Goal: Task Accomplishment & Management: Manage account settings

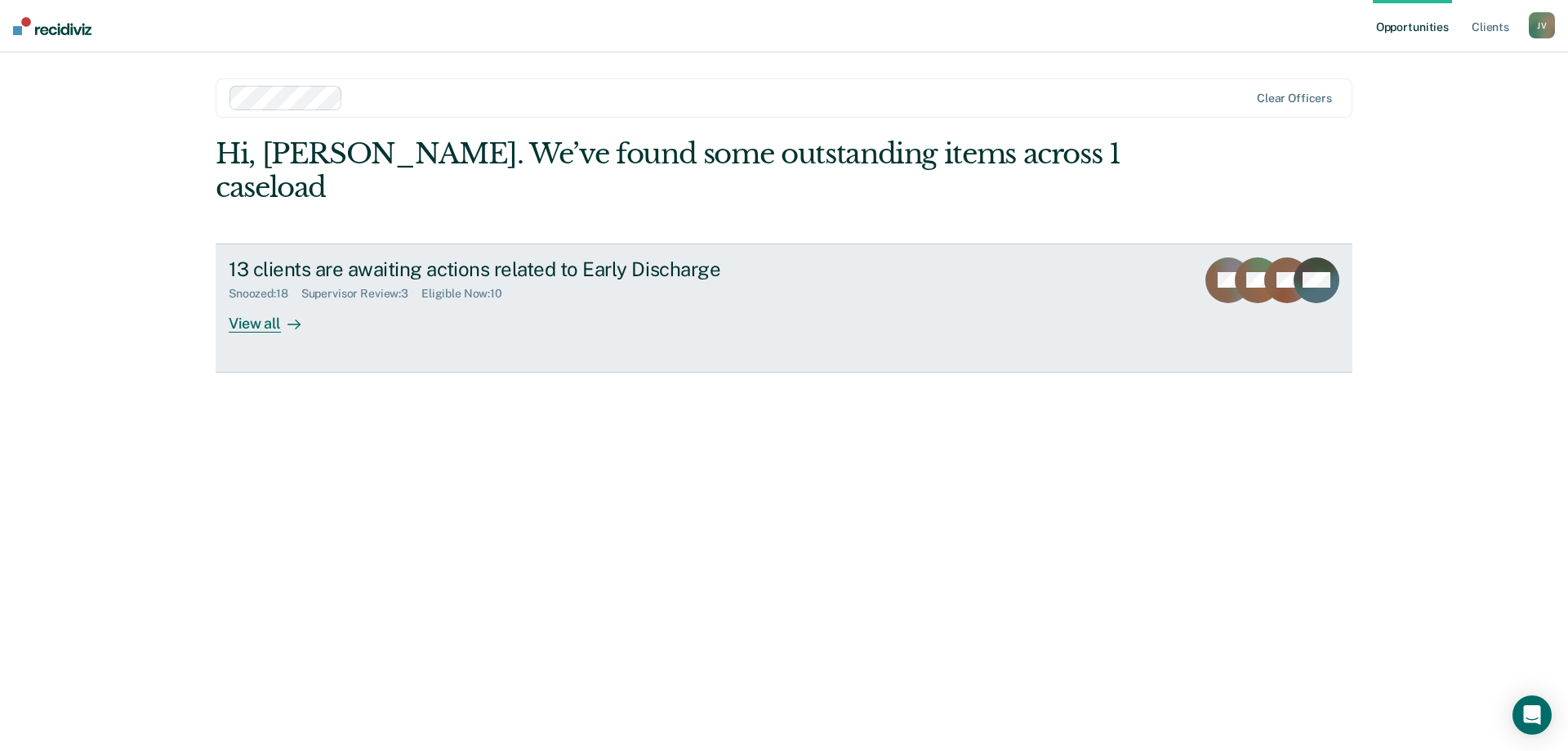
click at [271, 301] on div "View all" at bounding box center [274, 316] width 92 height 32
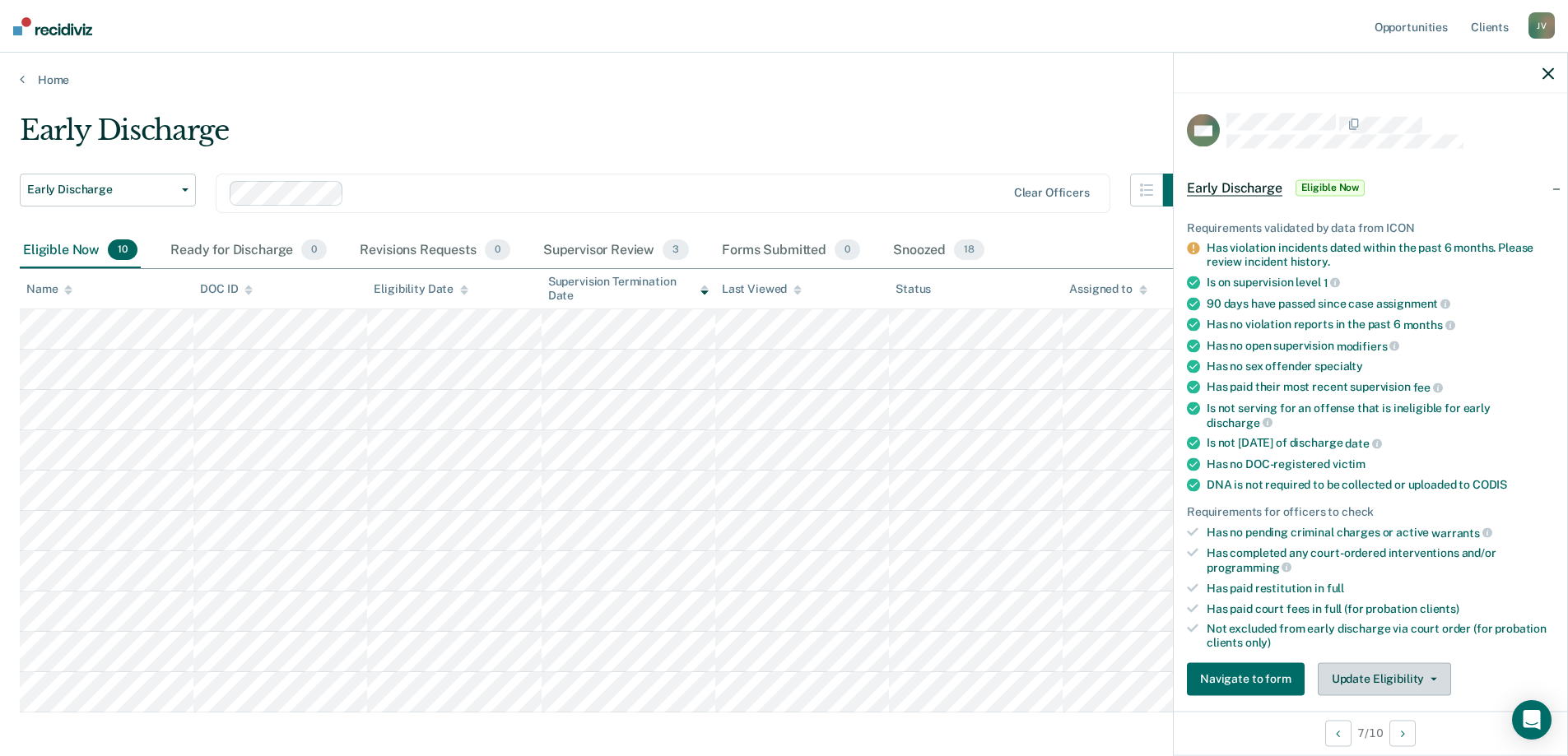
click at [1400, 684] on button "Update Eligibility" at bounding box center [1384, 679] width 133 height 33
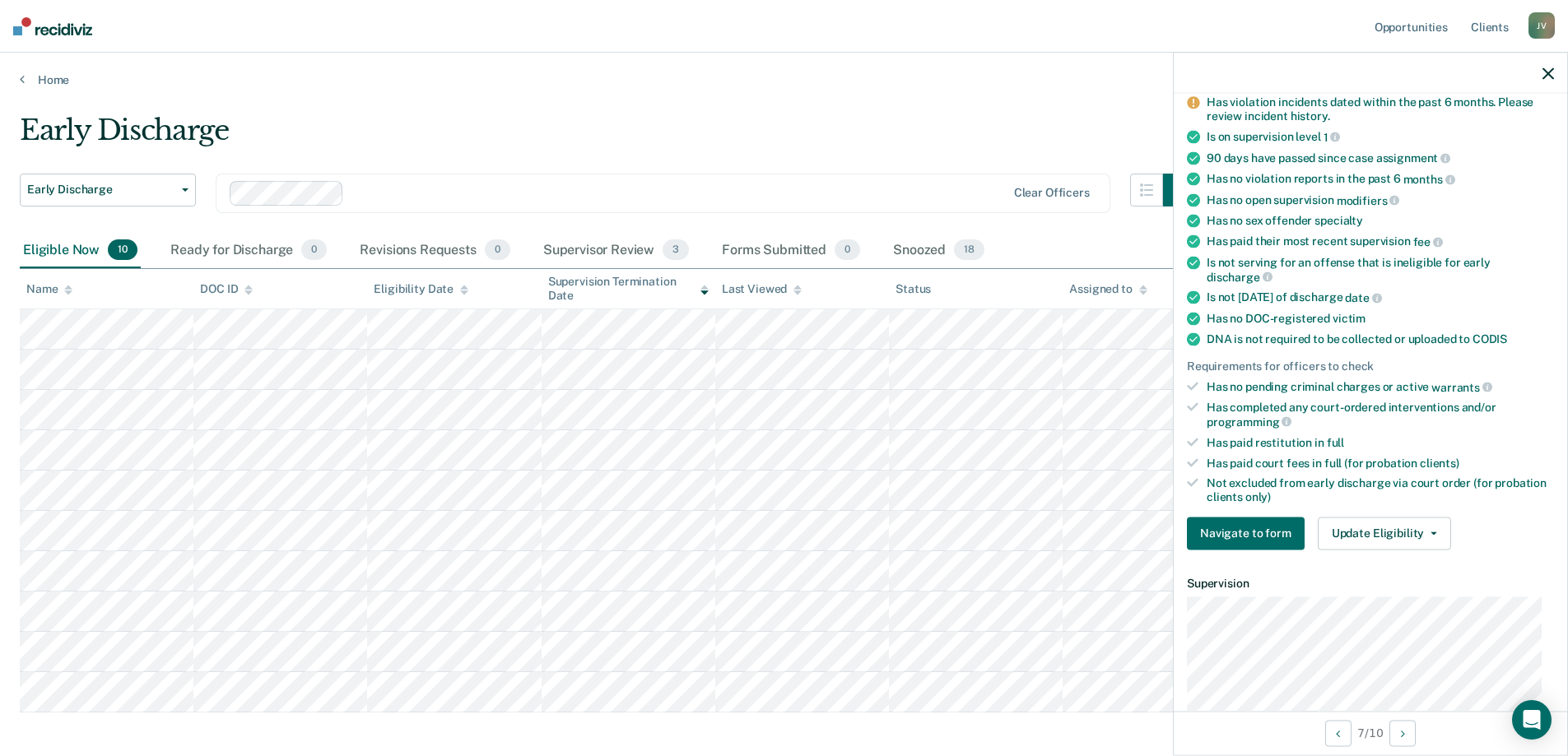
scroll to position [203, 0]
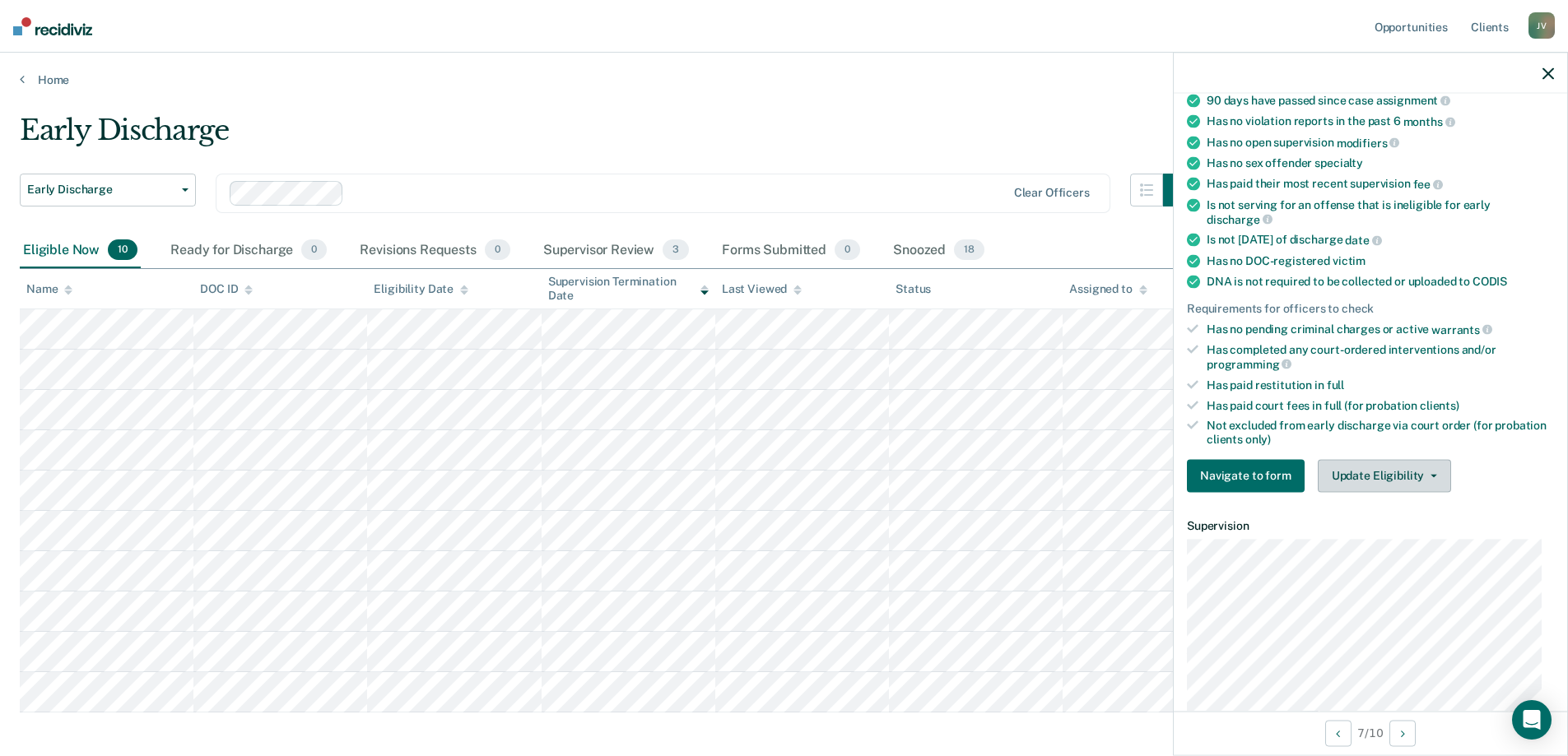
click at [1377, 482] on button "Update Eligibility" at bounding box center [1384, 476] width 133 height 33
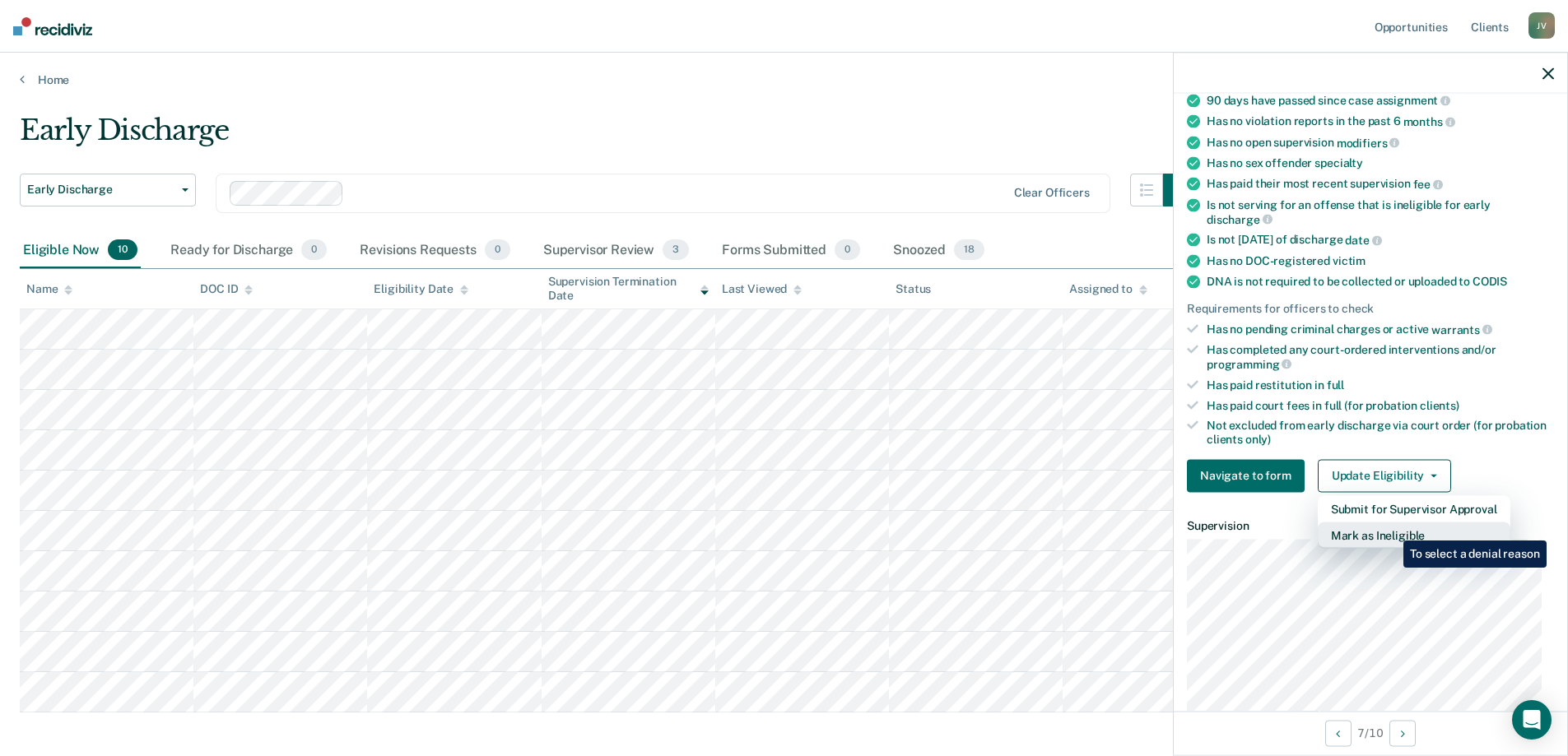
click at [1391, 528] on button "Mark as Ineligible" at bounding box center [1414, 534] width 193 height 26
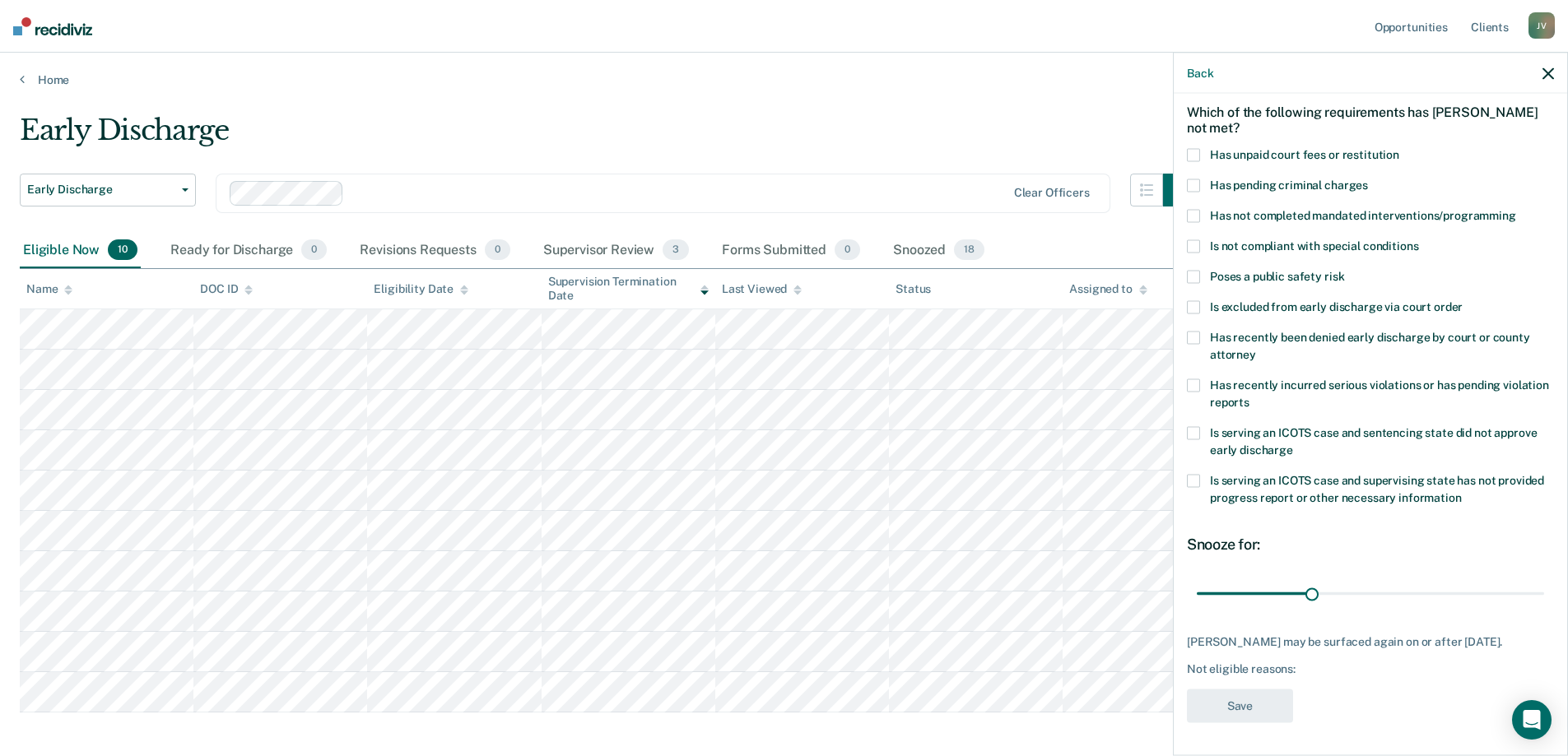
click at [1205, 426] on label "Is serving an ICOTS case and sentencing state did not approve early discharge" at bounding box center [1369, 444] width 367 height 35
click at [1293, 444] on input "Is serving an ICOTS case and sentencing state did not approve early discharge" at bounding box center [1293, 444] width 0 height 0
click at [1243, 714] on button "Save" at bounding box center [1239, 705] width 106 height 34
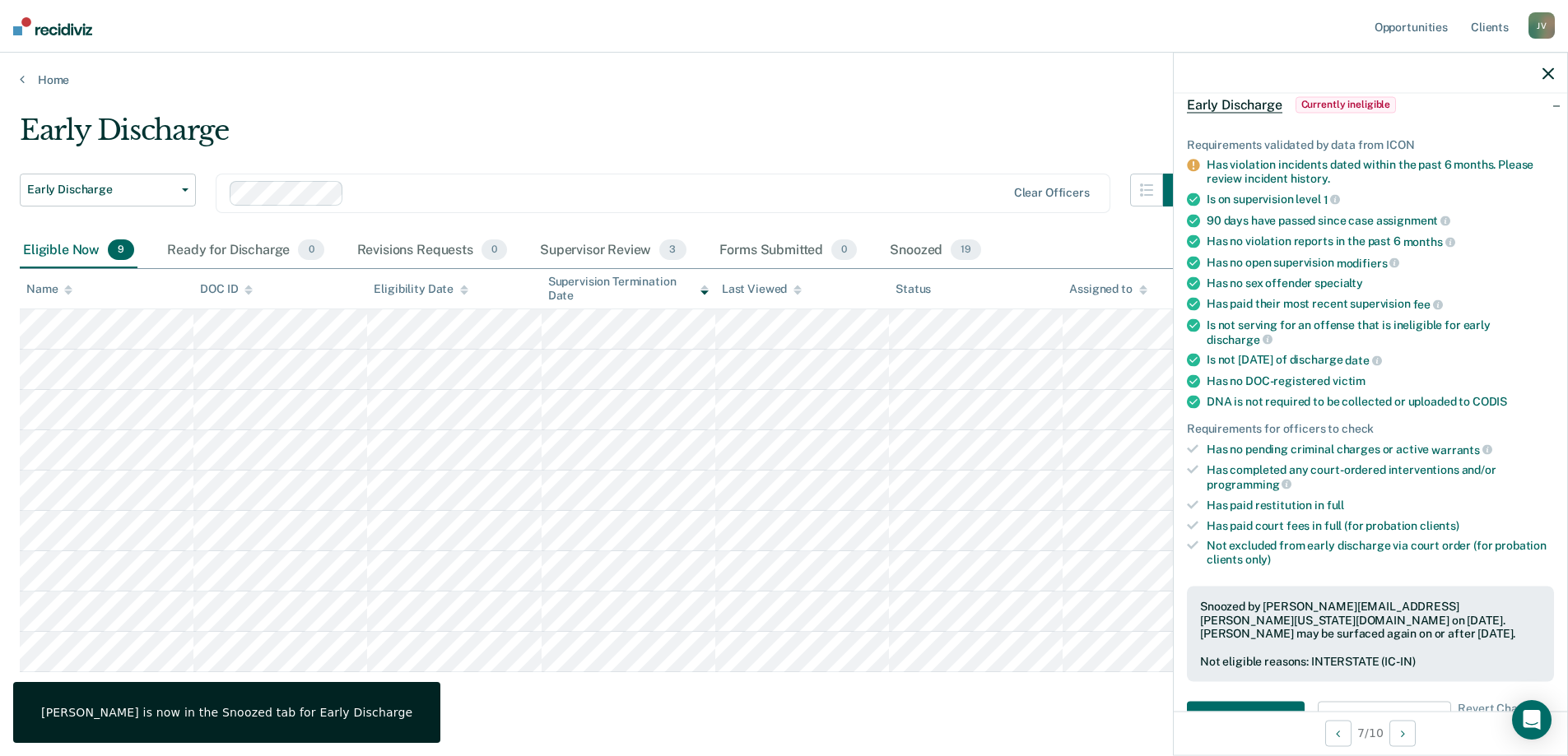
drag, startPoint x: 1550, startPoint y: 70, endPoint x: 1573, endPoint y: 121, distance: 55.9
click at [1550, 74] on icon "button" at bounding box center [1548, 73] width 12 height 12
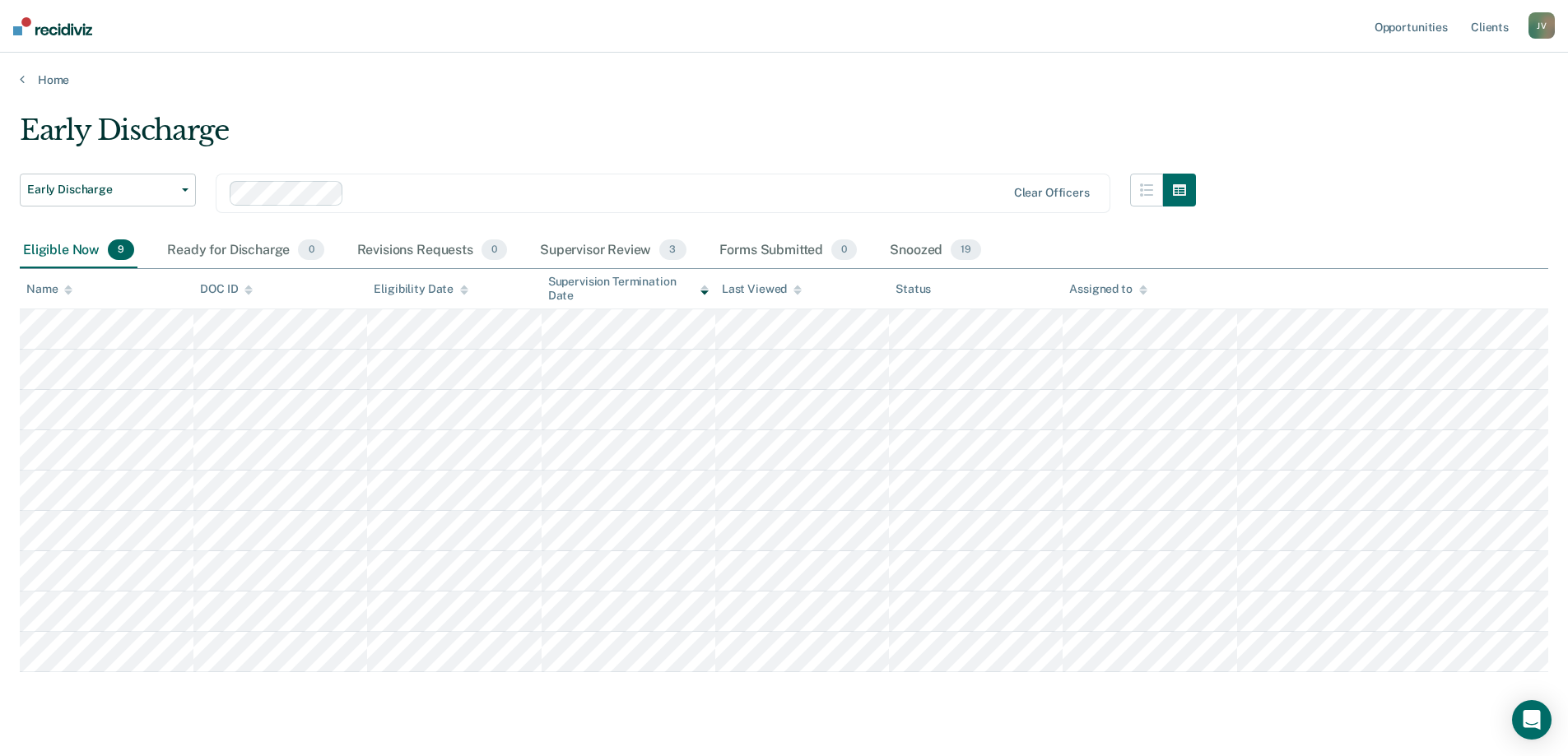
click at [139, 593] on tbody at bounding box center [784, 490] width 1528 height 363
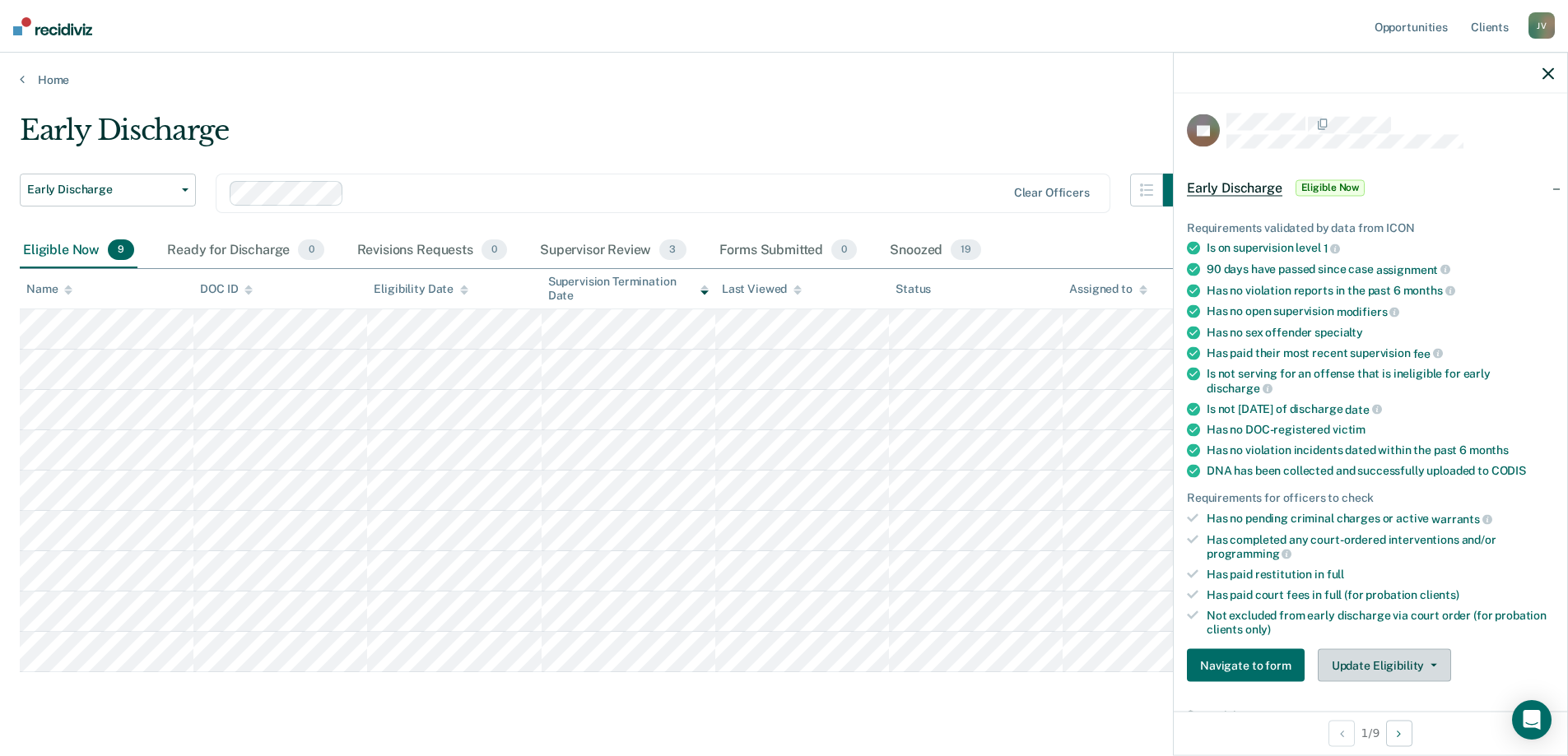
click at [1338, 669] on button "Update Eligibility" at bounding box center [1384, 666] width 133 height 33
click at [1403, 692] on button "Submit for Supervisor Approval" at bounding box center [1414, 698] width 193 height 26
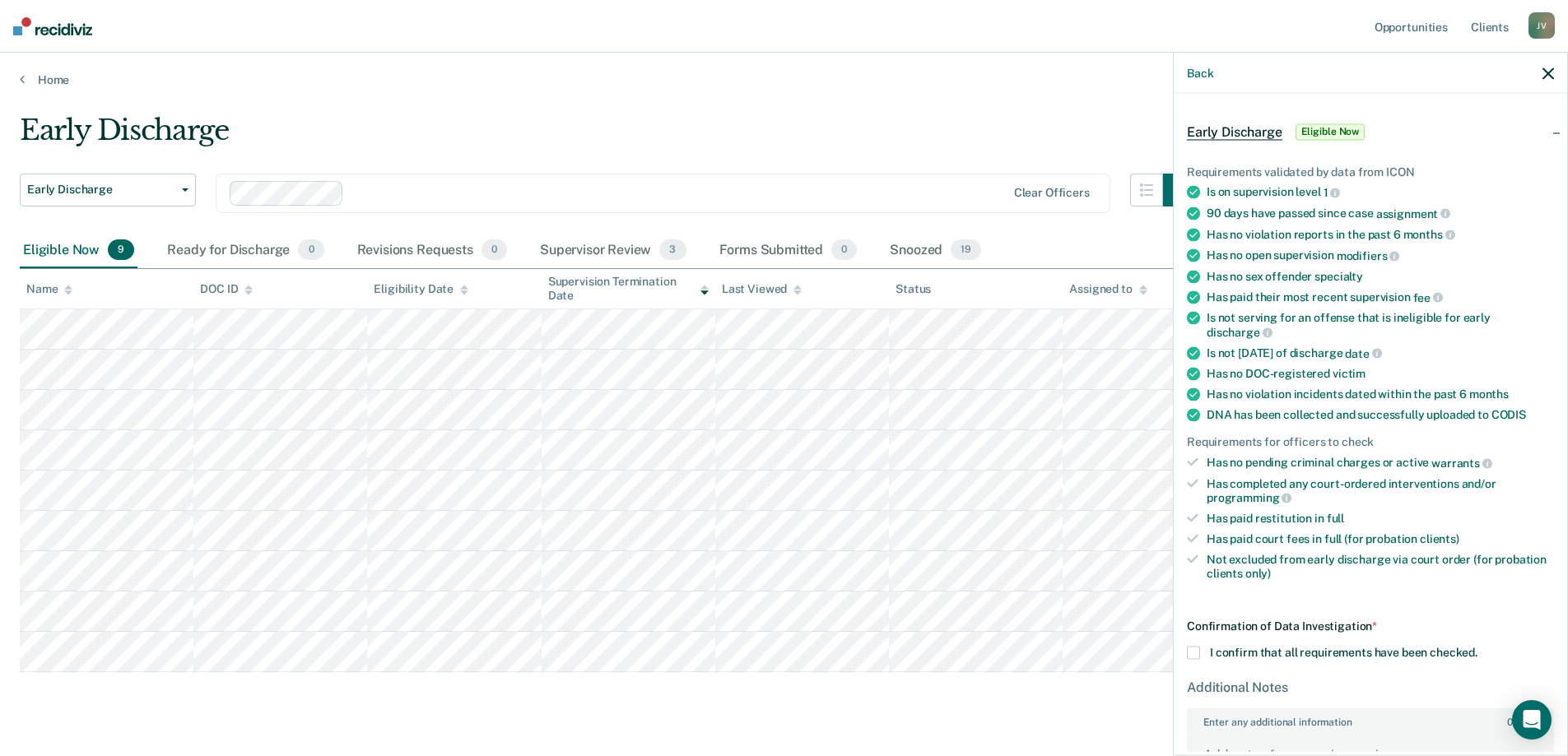
scroll to position [94, 0]
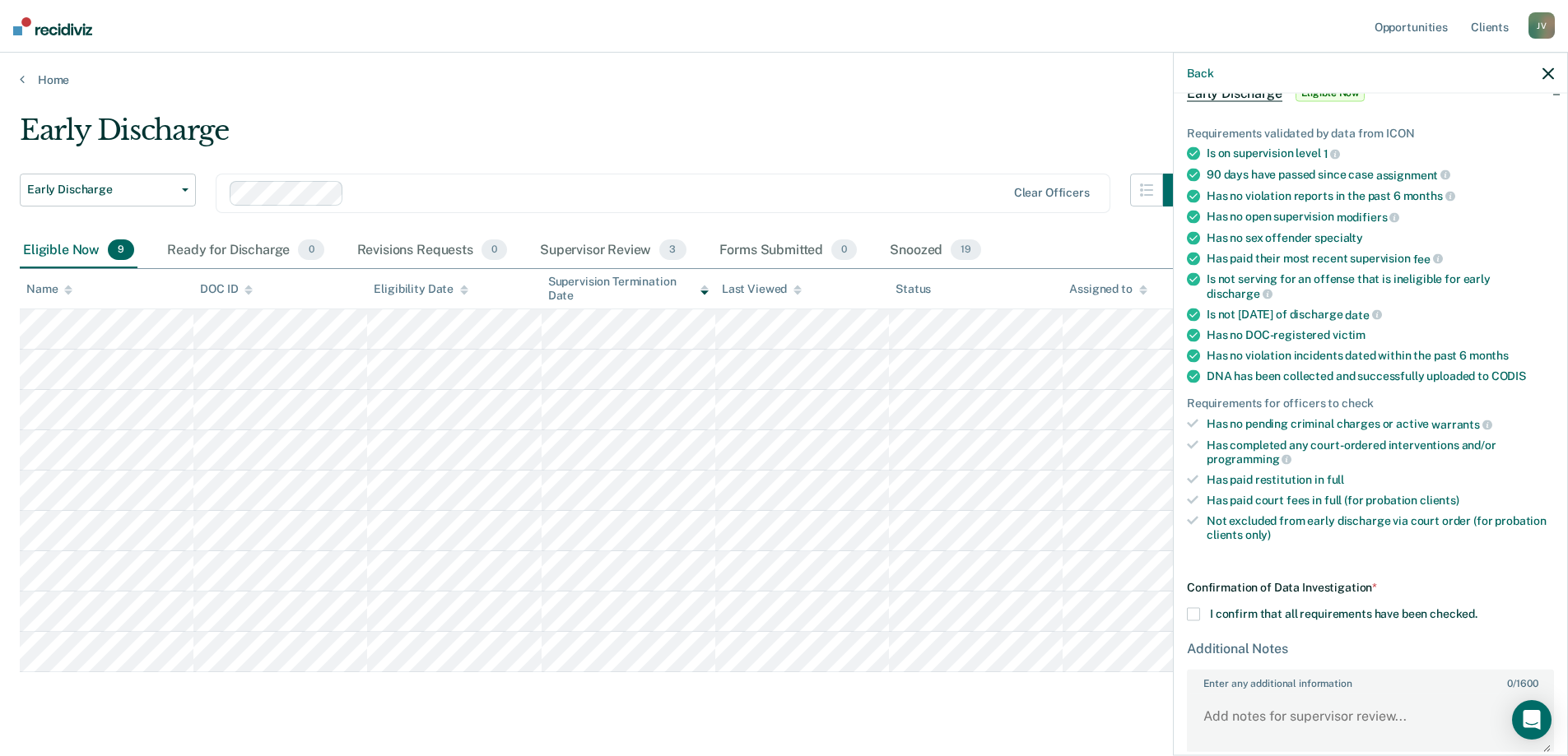
click at [1201, 611] on label "I confirm that all requirements have been checked." at bounding box center [1369, 615] width 367 height 14
click at [1477, 608] on input "I confirm that all requirements have been checked." at bounding box center [1477, 608] width 0 height 0
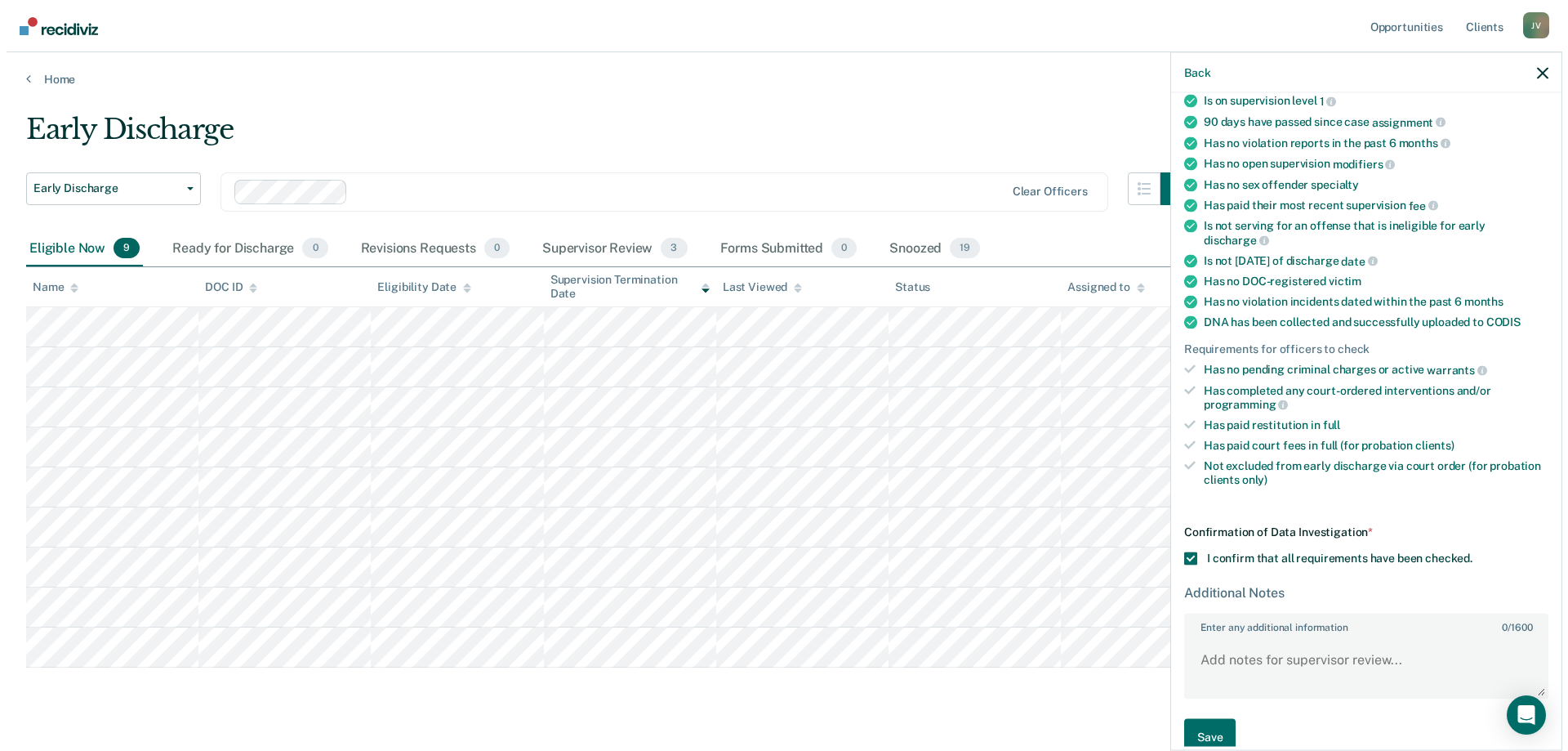
scroll to position [154, 0]
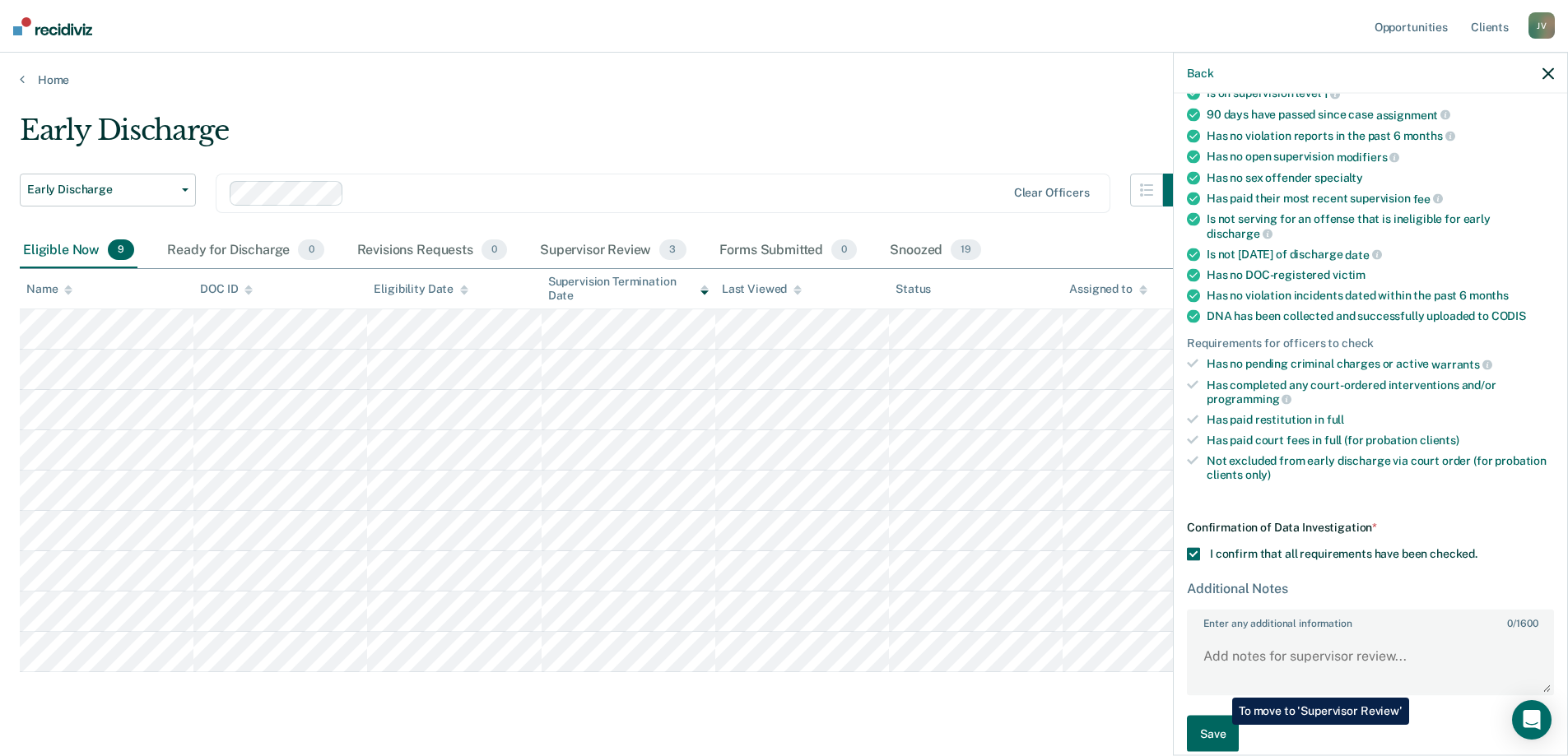
click at [1220, 725] on button "Save" at bounding box center [1212, 735] width 52 height 37
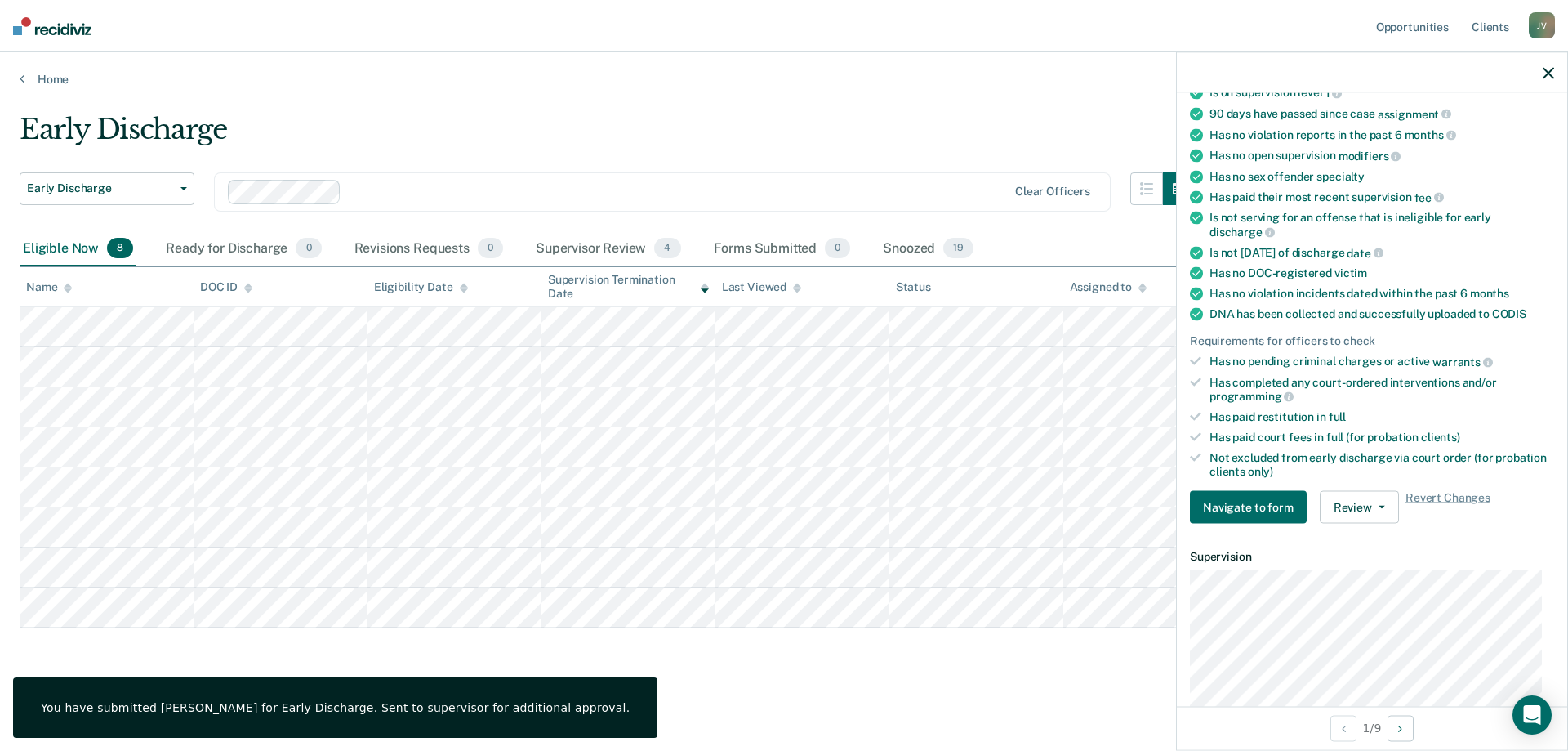
click at [1551, 74] on icon "button" at bounding box center [1549, 72] width 12 height 12
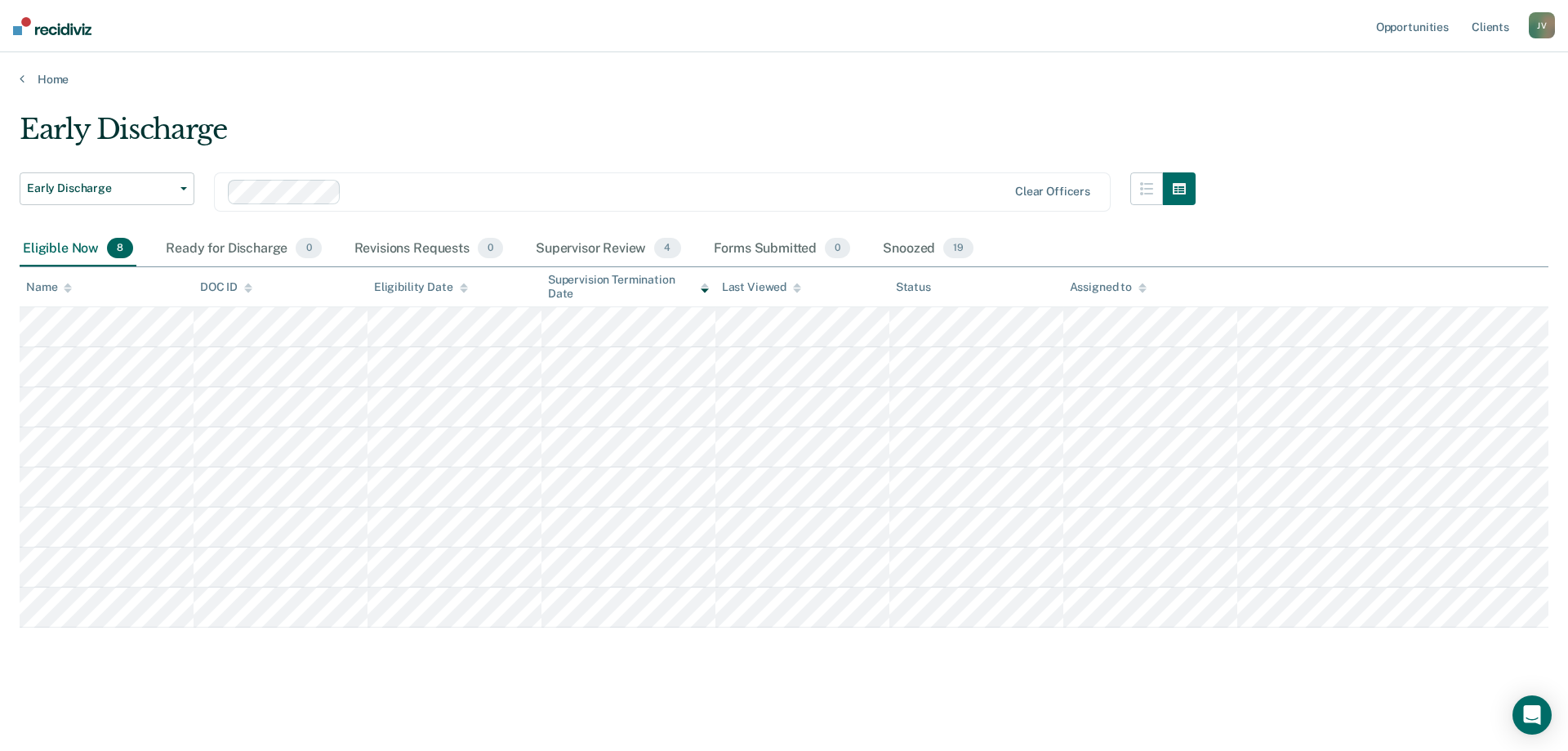
click at [452, 286] on div "Eligibility Date" at bounding box center [420, 287] width 94 height 14
click at [460, 286] on icon at bounding box center [464, 285] width 8 height 4
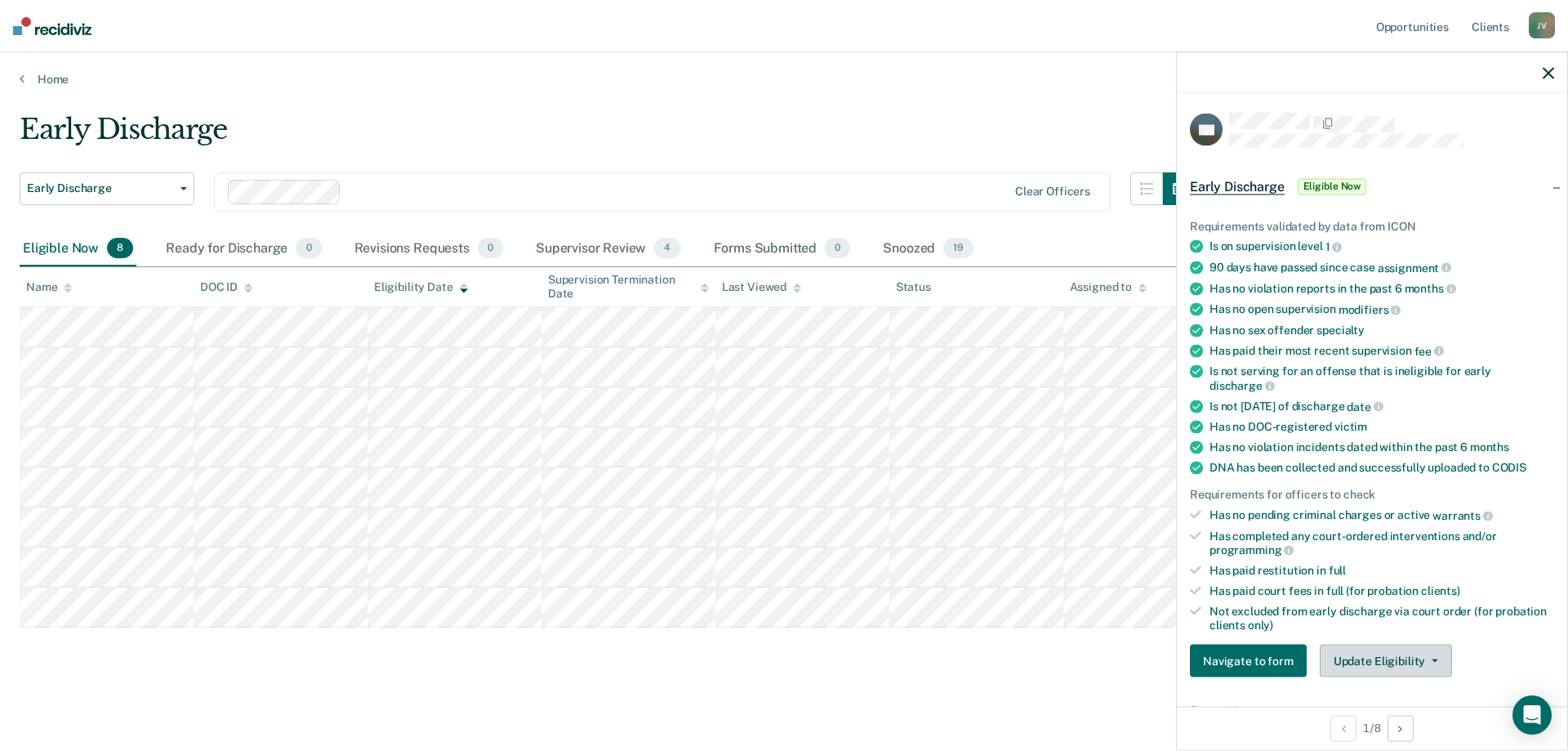
click at [1424, 669] on button "Update Eligibility" at bounding box center [1385, 661] width 132 height 33
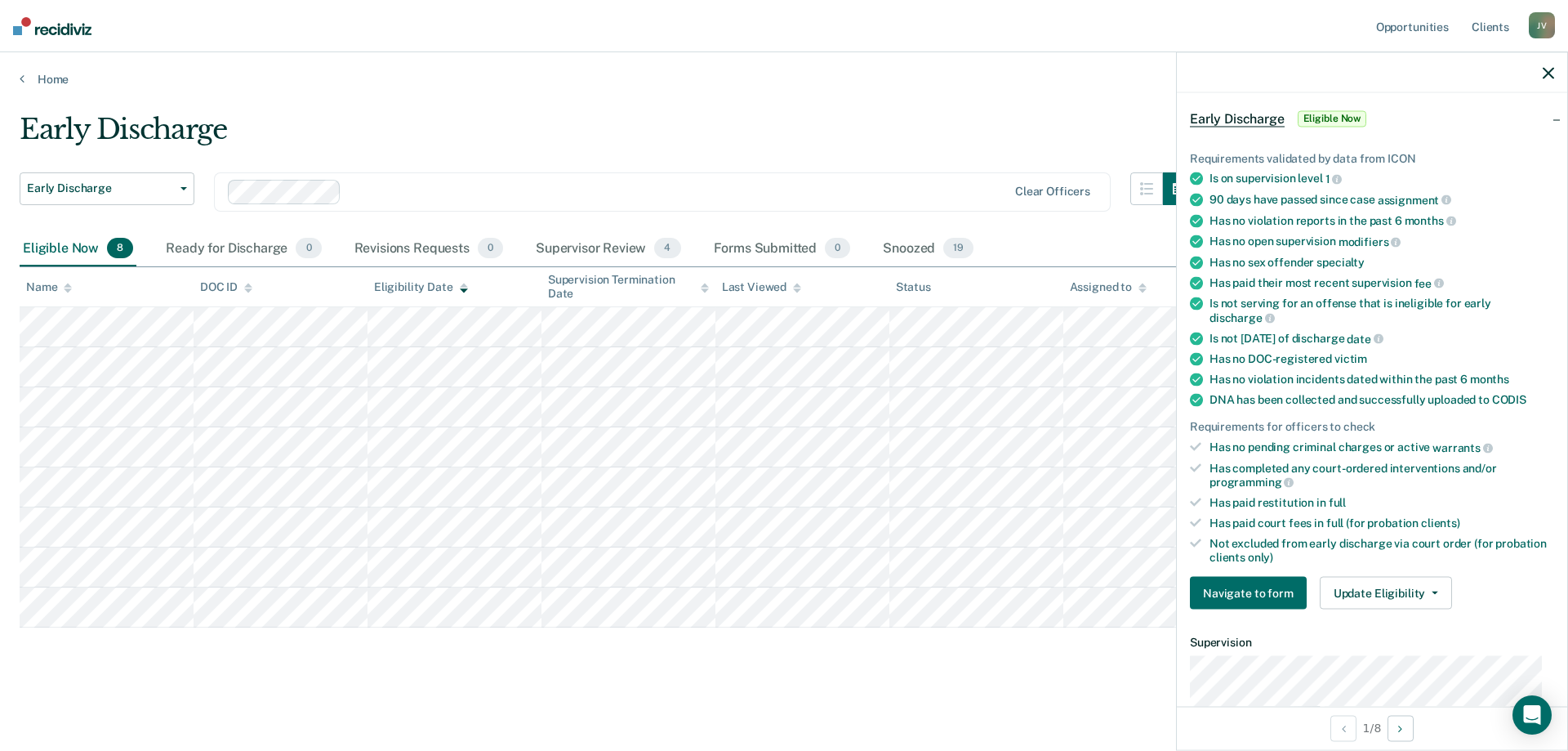
scroll to position [119, 0]
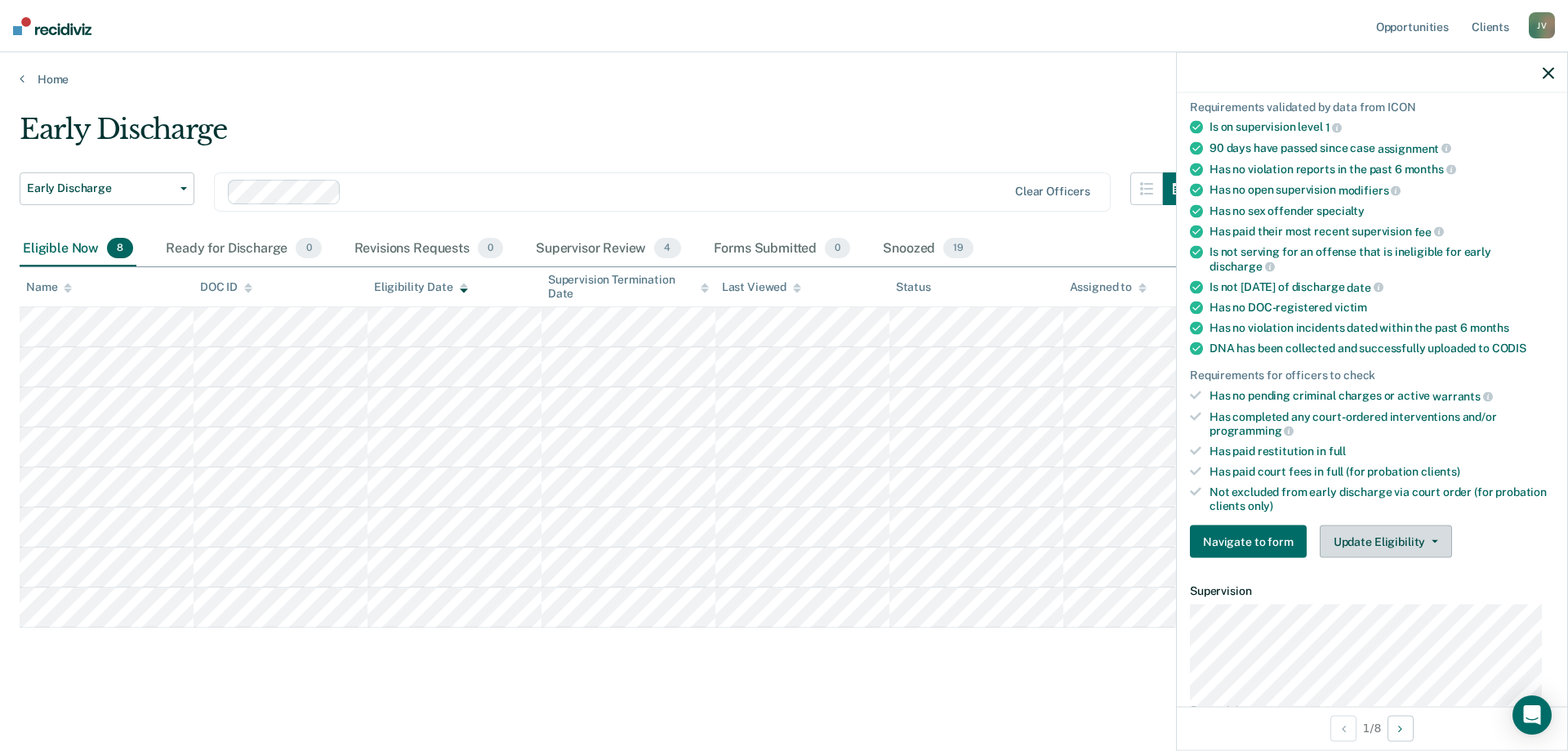
click at [1415, 542] on button "Update Eligibility" at bounding box center [1385, 542] width 132 height 33
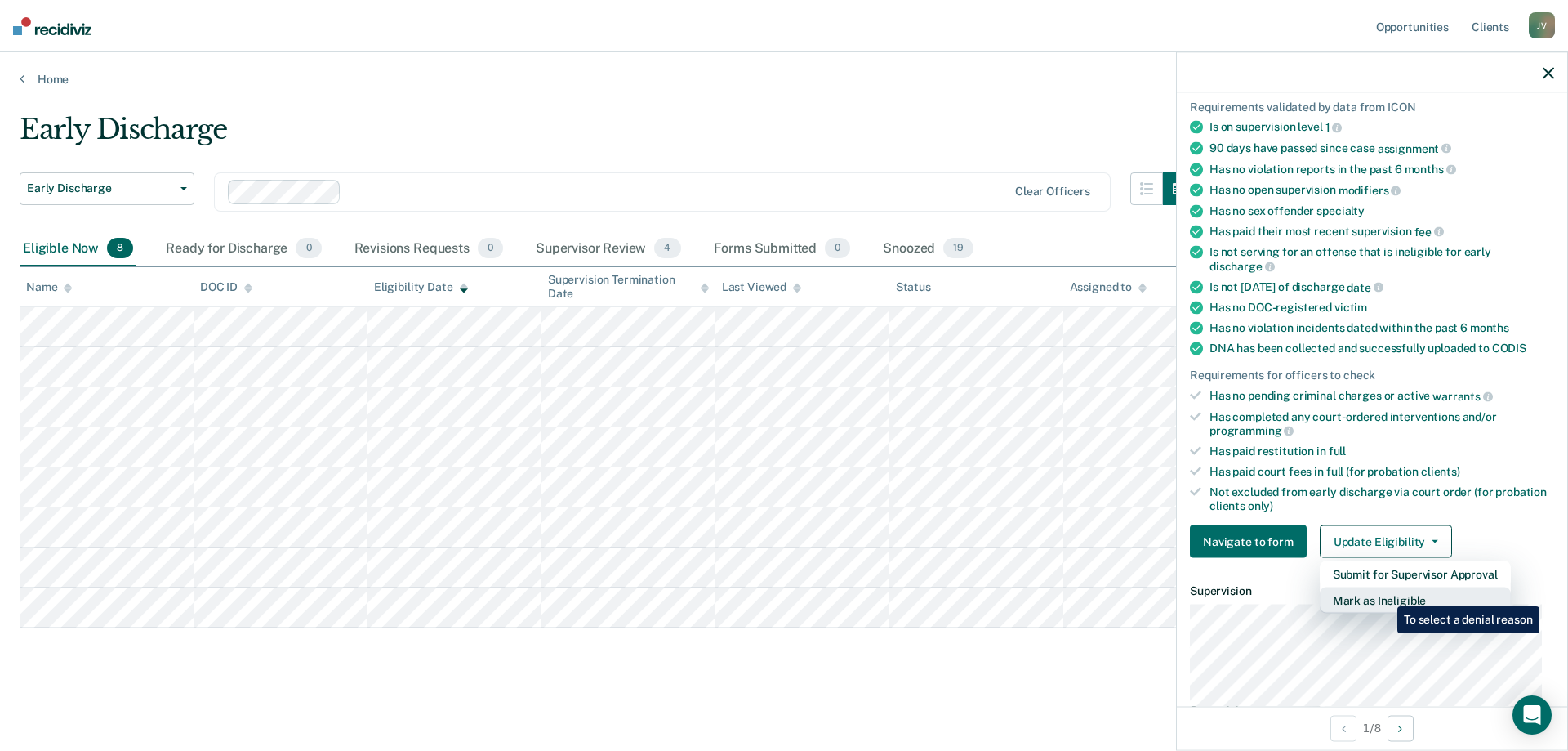
click at [1385, 594] on button "Mark as Ineligible" at bounding box center [1415, 600] width 191 height 26
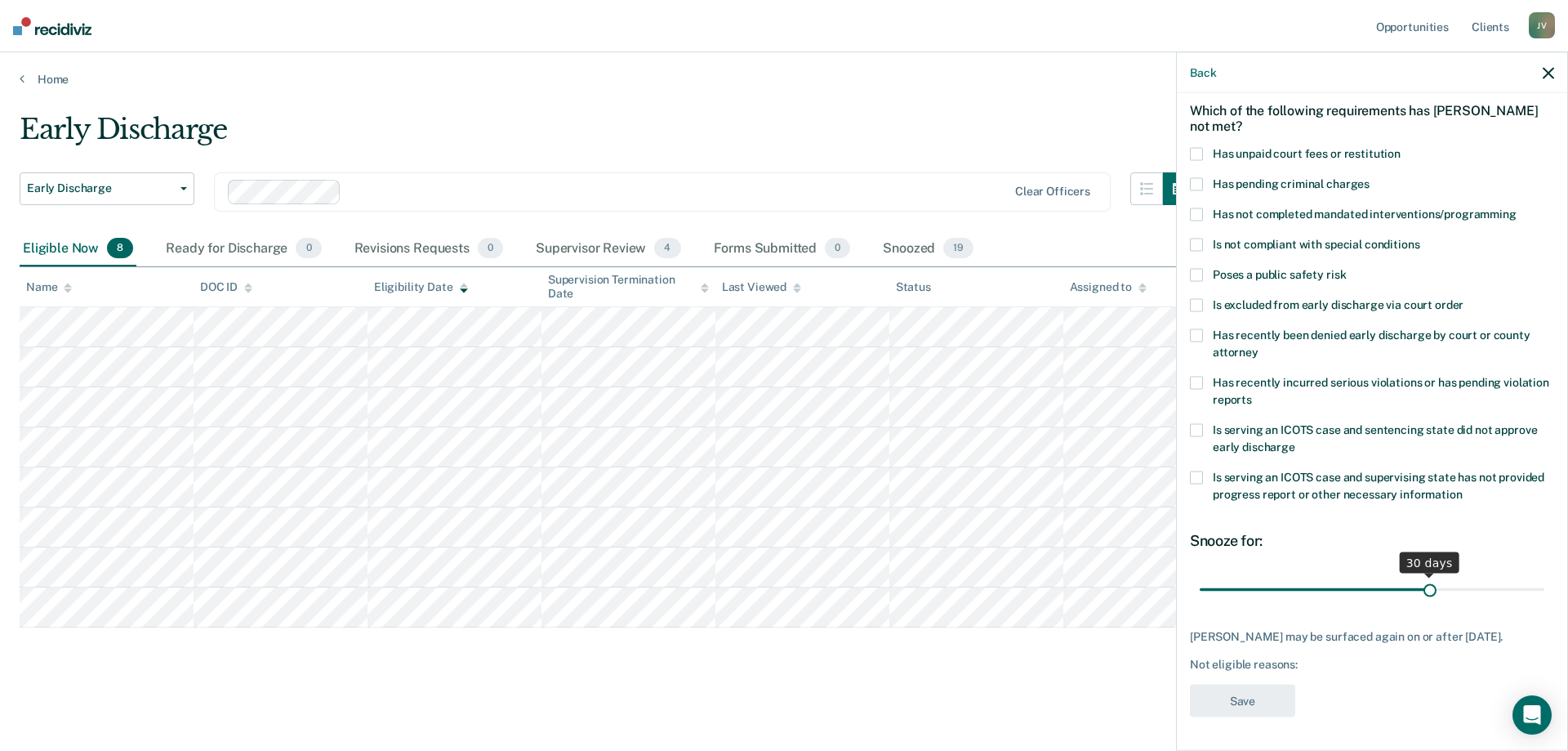
scroll to position [69, 0]
click at [1197, 246] on span at bounding box center [1197, 246] width 14 height 14
click at [1419, 240] on input "Is not compliant with special conditions" at bounding box center [1419, 240] width 0 height 0
type input "29"
click at [1414, 590] on input "range" at bounding box center [1372, 592] width 345 height 29
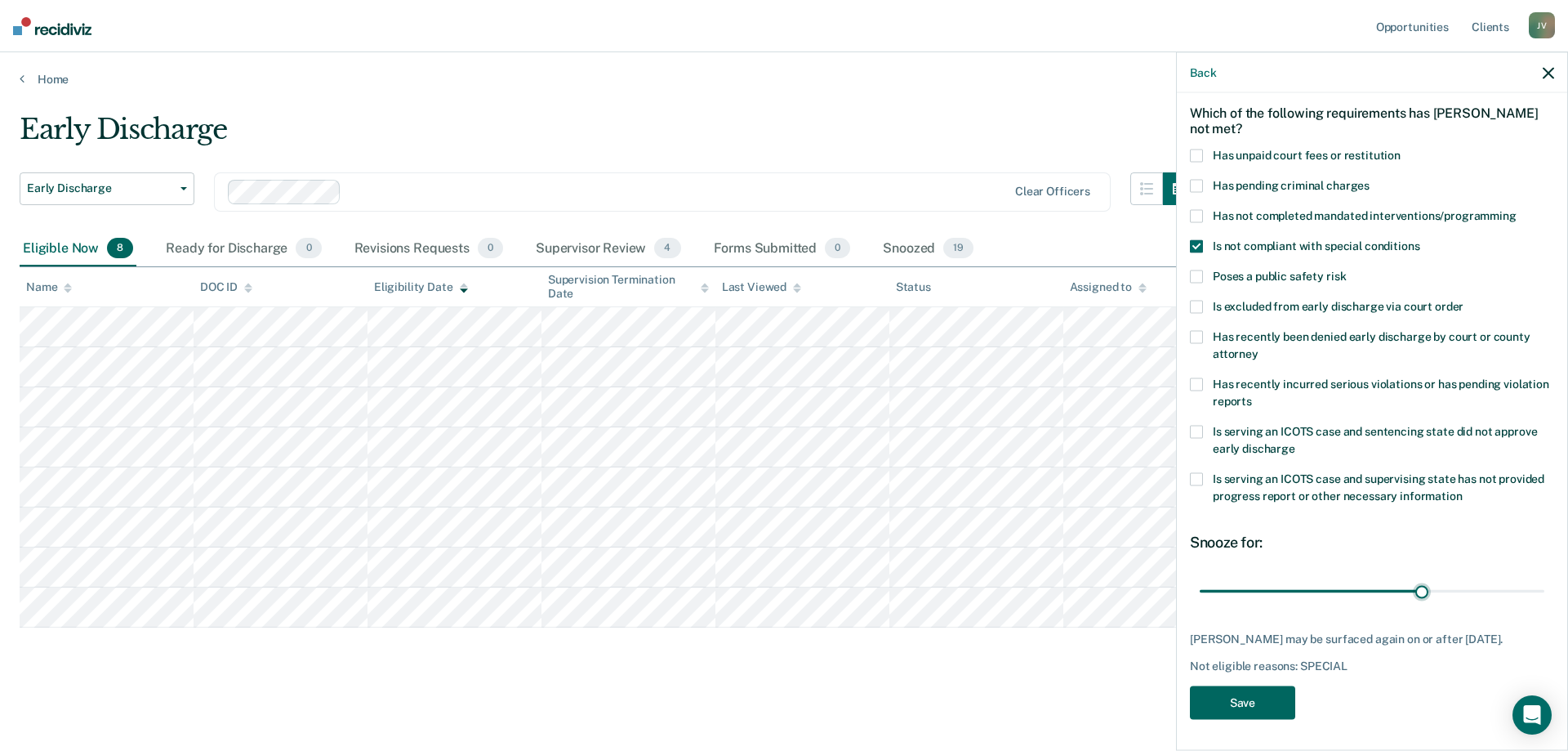
click at [1259, 686] on button "Save" at bounding box center [1242, 702] width 105 height 34
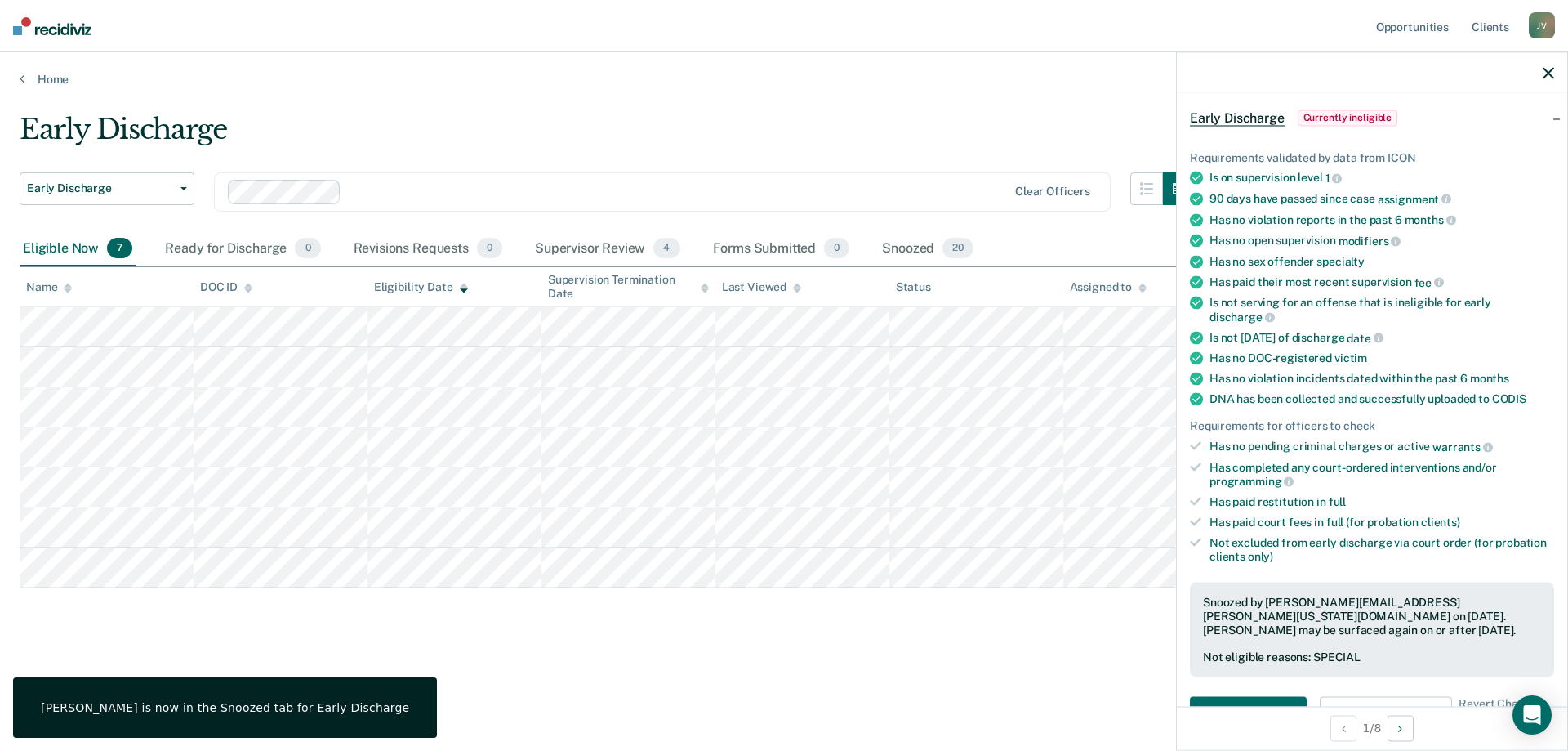
click at [1544, 76] on icon "button" at bounding box center [1549, 72] width 12 height 12
